Goal: Task Accomplishment & Management: Manage account settings

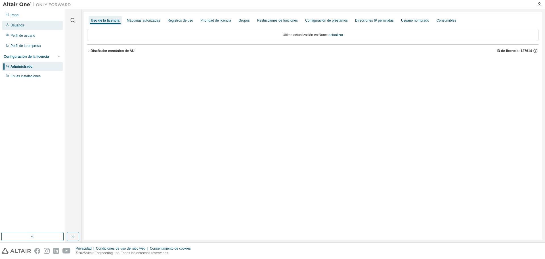
click at [30, 30] on div "Usuarios" at bounding box center [32, 25] width 60 height 9
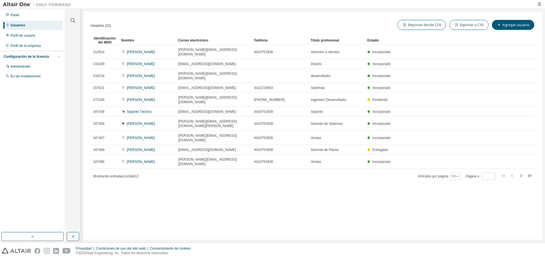
drag, startPoint x: 233, startPoint y: 41, endPoint x: 252, endPoint y: 39, distance: 19.1
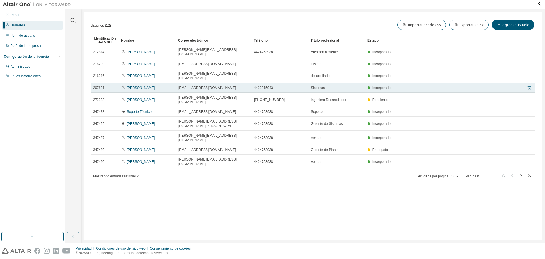
click at [528, 85] on icon at bounding box center [529, 87] width 3 height 4
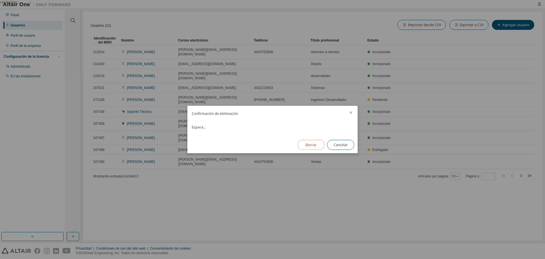
click at [311, 145] on font "Borrar" at bounding box center [311, 144] width 11 height 5
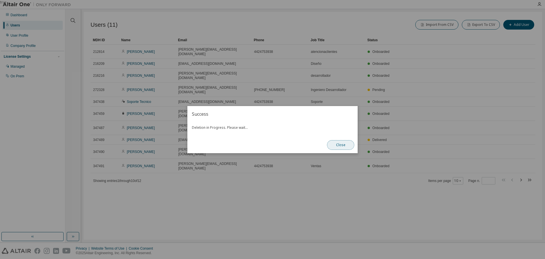
click at [334, 146] on button "Close" at bounding box center [340, 145] width 27 height 10
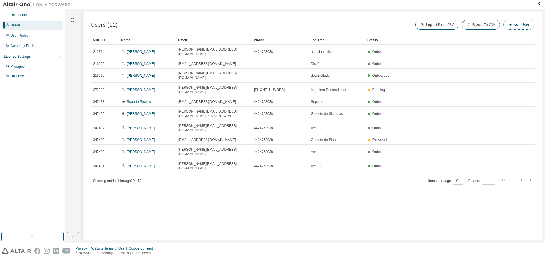
click at [519, 22] on button "Add User" at bounding box center [518, 25] width 31 height 10
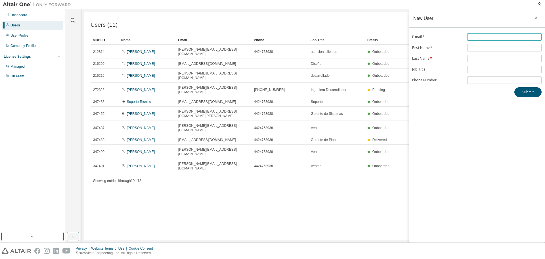
click at [507, 38] on input "text" at bounding box center [505, 37] width 72 height 5
type input "**********"
click at [509, 50] on span at bounding box center [504, 47] width 74 height 7
click at [505, 49] on input "text" at bounding box center [505, 47] width 72 height 5
type input "******"
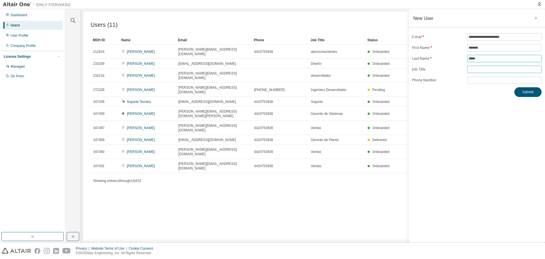
type input "*****"
click at [480, 70] on input "text" at bounding box center [505, 69] width 72 height 5
type input "**********"
click at [478, 80] on input "tel" at bounding box center [505, 80] width 72 height 5
click at [523, 93] on button "Submit" at bounding box center [527, 92] width 27 height 10
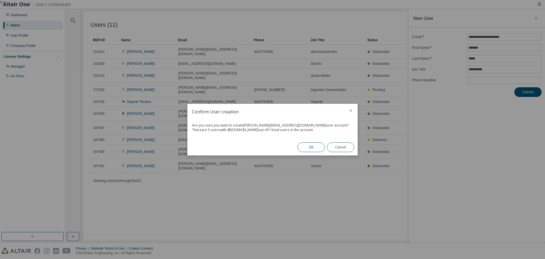
click at [304, 145] on button "Ok" at bounding box center [311, 147] width 27 height 10
click at [344, 145] on button "Close" at bounding box center [340, 147] width 27 height 10
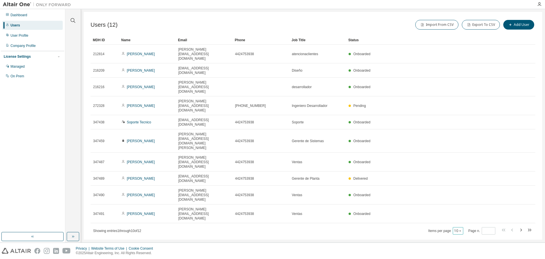
click at [458, 228] on button "10" at bounding box center [458, 230] width 8 height 5
click at [459, 163] on div "20" at bounding box center [476, 163] width 45 height 7
click at [362, 249] on span "Delivered" at bounding box center [360, 251] width 14 height 4
click at [457, 228] on button "10" at bounding box center [458, 230] width 8 height 5
click at [460, 162] on div "20" at bounding box center [476, 163] width 45 height 7
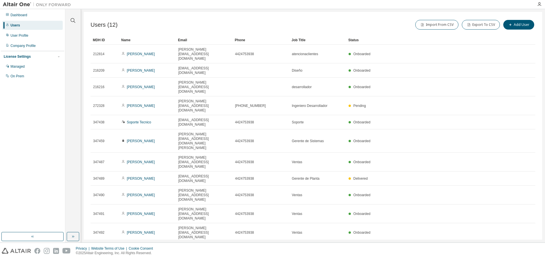
drag, startPoint x: 326, startPoint y: 258, endPoint x: 325, endPoint y: 263, distance: 5.4
click at [325, 258] on html "Dashboard Users User Profile Company Profile License Settings Managed On Prem C…" at bounding box center [272, 129] width 545 height 259
click at [334, 210] on div "Users (12) Import From CSV Export To CSV Add User Clear Load Save Save As Field…" at bounding box center [313, 125] width 459 height 227
click at [189, 182] on div "Users (12) Import From CSV Export To CSV Add User Clear Load Save Save As Field…" at bounding box center [313, 125] width 459 height 227
click at [136, 249] on link "[PERSON_NAME]" at bounding box center [141, 251] width 28 height 4
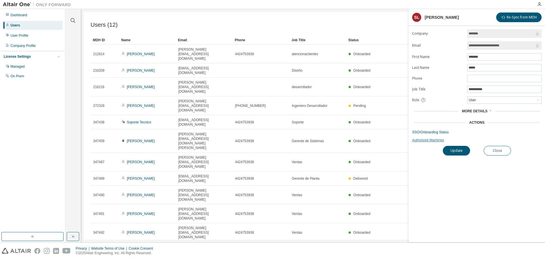
click at [437, 141] on link "Authorized Machines" at bounding box center [476, 140] width 129 height 5
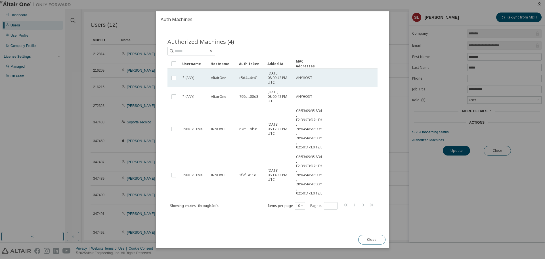
click at [227, 79] on div "AltairOne" at bounding box center [222, 78] width 23 height 5
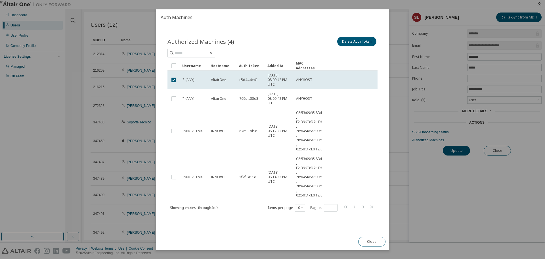
click at [227, 79] on div "AltairOne" at bounding box center [222, 80] width 23 height 5
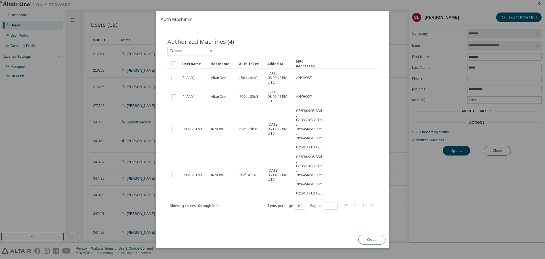
click at [227, 79] on div "AltairOne" at bounding box center [222, 78] width 23 height 5
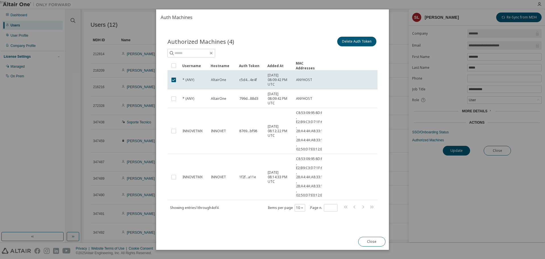
click at [227, 79] on div "AltairOne" at bounding box center [222, 80] width 23 height 5
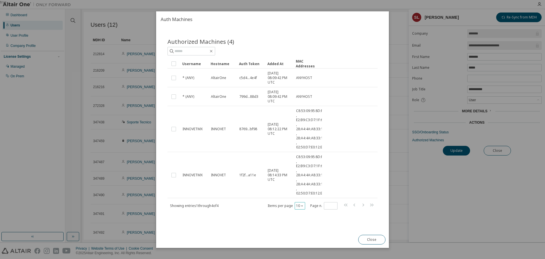
click at [302, 203] on button "10" at bounding box center [300, 205] width 8 height 5
click at [303, 222] on div "20" at bounding box center [317, 219] width 45 height 7
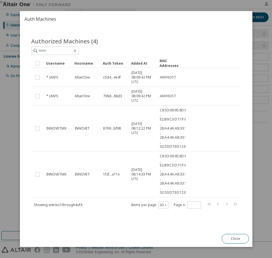
click at [3, 131] on div "true" at bounding box center [136, 129] width 272 height 258
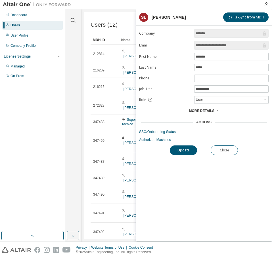
click at [172, 9] on div at bounding box center [167, 4] width 187 height 9
click at [228, 154] on button "Close" at bounding box center [224, 151] width 27 height 10
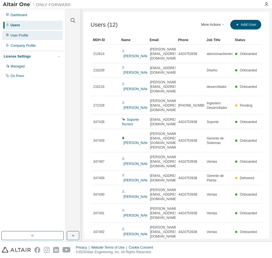
click at [33, 38] on div "User Profile" at bounding box center [32, 35] width 60 height 9
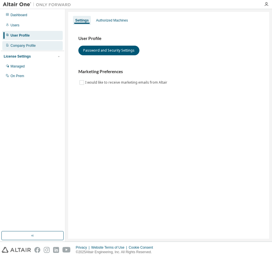
click at [31, 48] on div "Company Profile" at bounding box center [23, 45] width 25 height 5
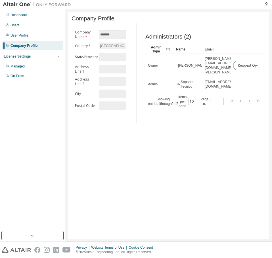
click at [31, 55] on div "License Settings" at bounding box center [33, 56] width 58 height 5
click at [25, 65] on div "Managed" at bounding box center [32, 66] width 60 height 9
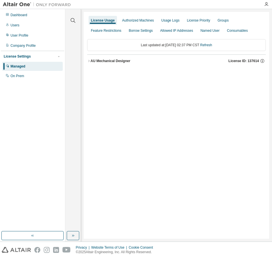
click at [117, 62] on div "AU Mechanical Designer" at bounding box center [111, 61] width 40 height 5
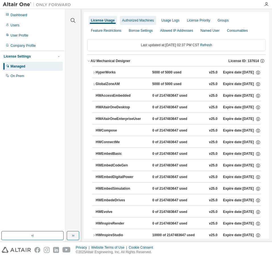
click at [133, 21] on div "Authorized Machines" at bounding box center [138, 20] width 32 height 5
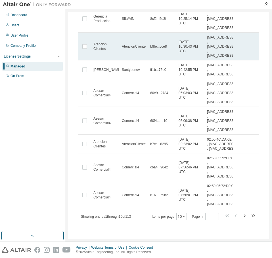
scroll to position [114, 0]
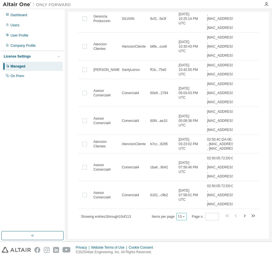
click at [183, 216] on icon "button" at bounding box center [183, 216] width 3 height 3
click at [184, 254] on div "100" at bounding box center [196, 251] width 45 height 7
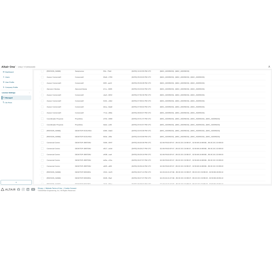
scroll to position [0, 0]
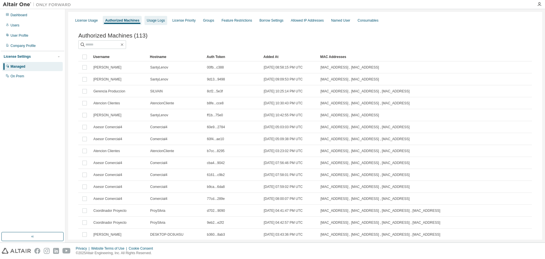
click at [160, 16] on div "Usage Logs" at bounding box center [156, 20] width 23 height 9
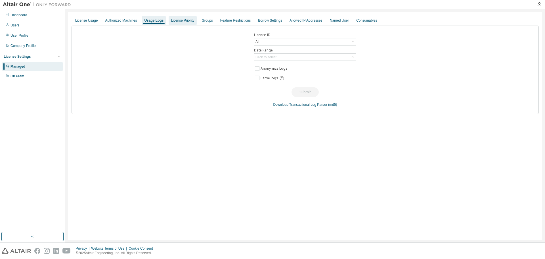
click at [193, 21] on div "License Priority" at bounding box center [183, 20] width 28 height 9
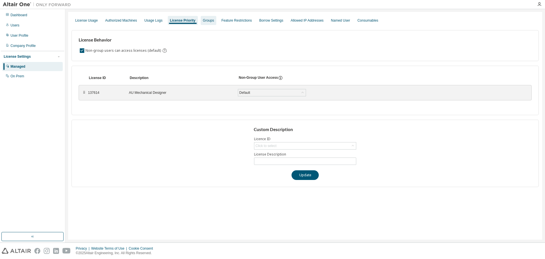
click at [204, 22] on div "Groups" at bounding box center [208, 20] width 11 height 5
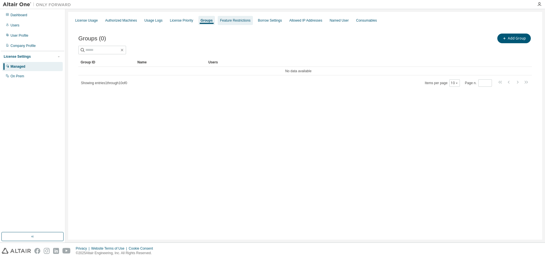
click at [220, 22] on div "Feature Restrictions" at bounding box center [235, 20] width 30 height 5
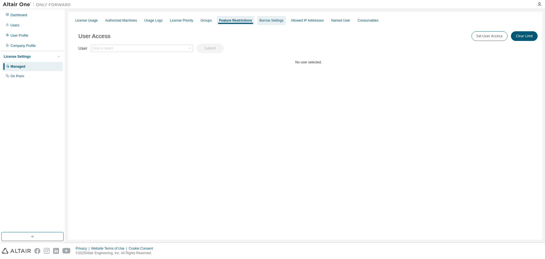
click at [259, 18] on div "Borrow Settings" at bounding box center [271, 20] width 29 height 9
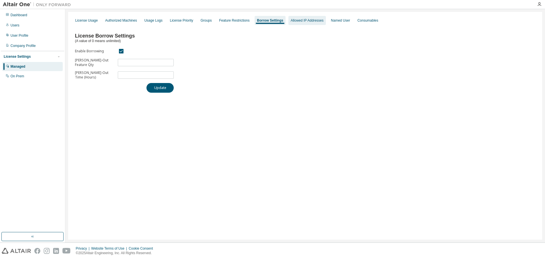
click at [300, 17] on div "Allowed IP Addresses" at bounding box center [306, 20] width 37 height 9
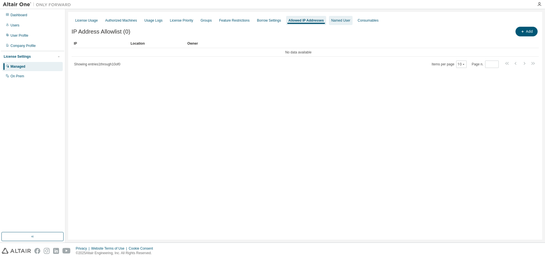
click at [331, 20] on div "Named User" at bounding box center [340, 20] width 19 height 5
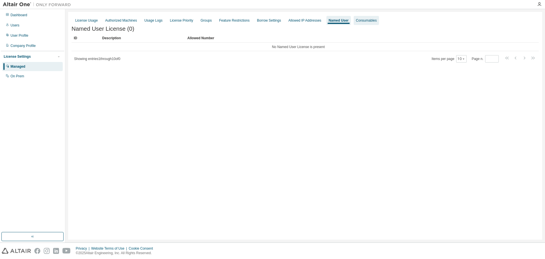
click at [356, 22] on div "Consumables" at bounding box center [366, 20] width 21 height 5
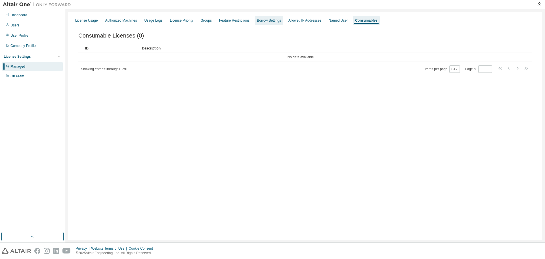
click at [259, 23] on div "Borrow Settings" at bounding box center [269, 20] width 29 height 9
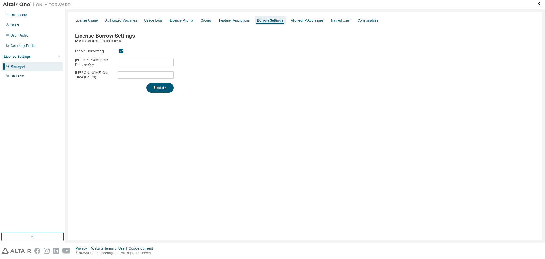
click at [213, 22] on div "License Usage Authorized Machines Usage Logs License Priority Groups Feature Re…" at bounding box center [305, 20] width 467 height 10
click at [219, 22] on div "Feature Restrictions" at bounding box center [234, 20] width 30 height 5
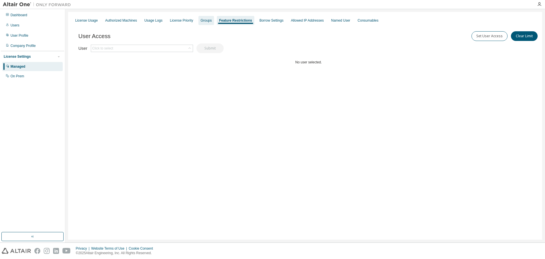
click at [201, 18] on div "Groups" at bounding box center [206, 20] width 11 height 5
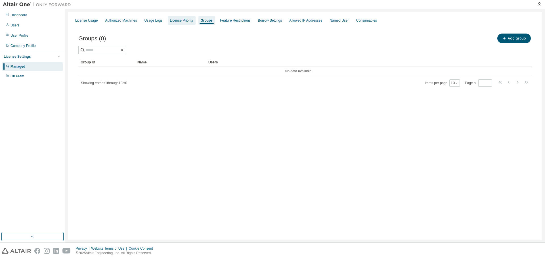
click at [186, 20] on div "License Priority" at bounding box center [181, 20] width 23 height 5
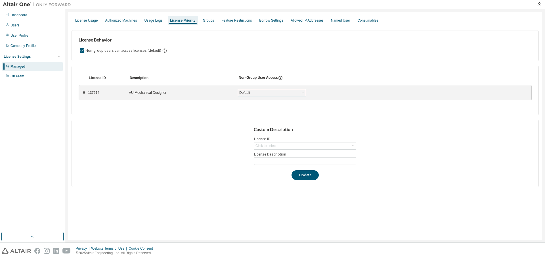
click at [262, 91] on div "Default" at bounding box center [272, 92] width 68 height 7
click at [110, 20] on div "Authorized Machines" at bounding box center [121, 20] width 32 height 5
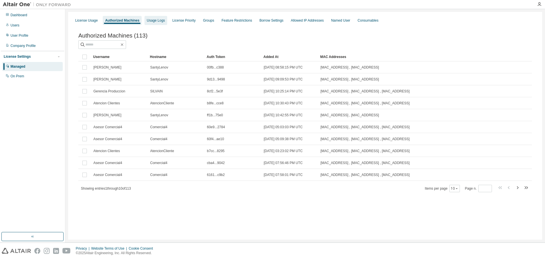
click at [150, 19] on div "Usage Logs" at bounding box center [156, 20] width 18 height 5
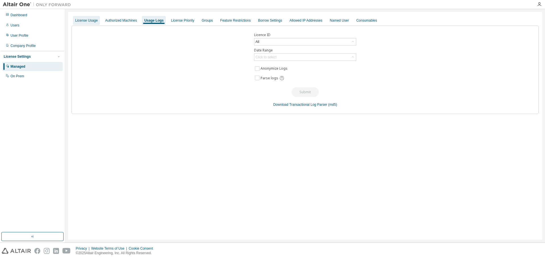
click at [90, 18] on div "License Usage" at bounding box center [86, 20] width 27 height 9
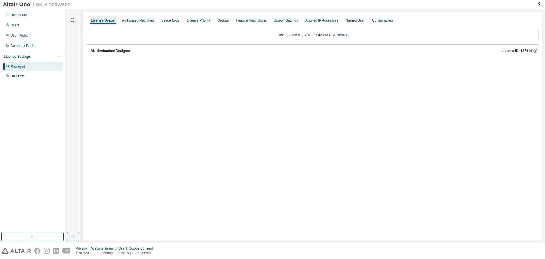
click at [110, 54] on button "AU Mechanical Designer License ID: 137614" at bounding box center [313, 51] width 452 height 12
